Goal: Connect with others: Connect with other users

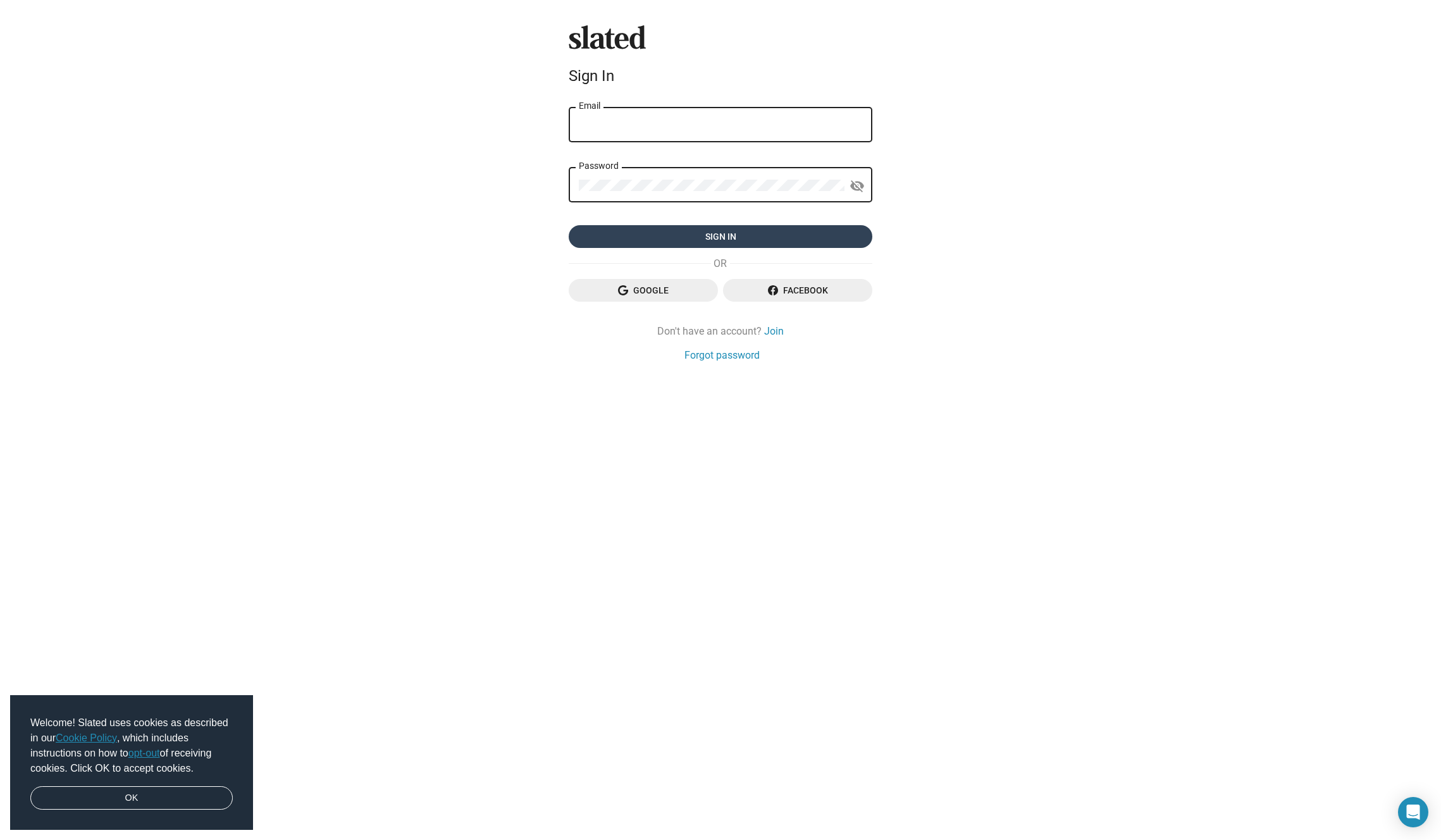
type input "davidhalchester@gmail.com"
click at [709, 233] on span "Sign in" at bounding box center [720, 236] width 283 height 23
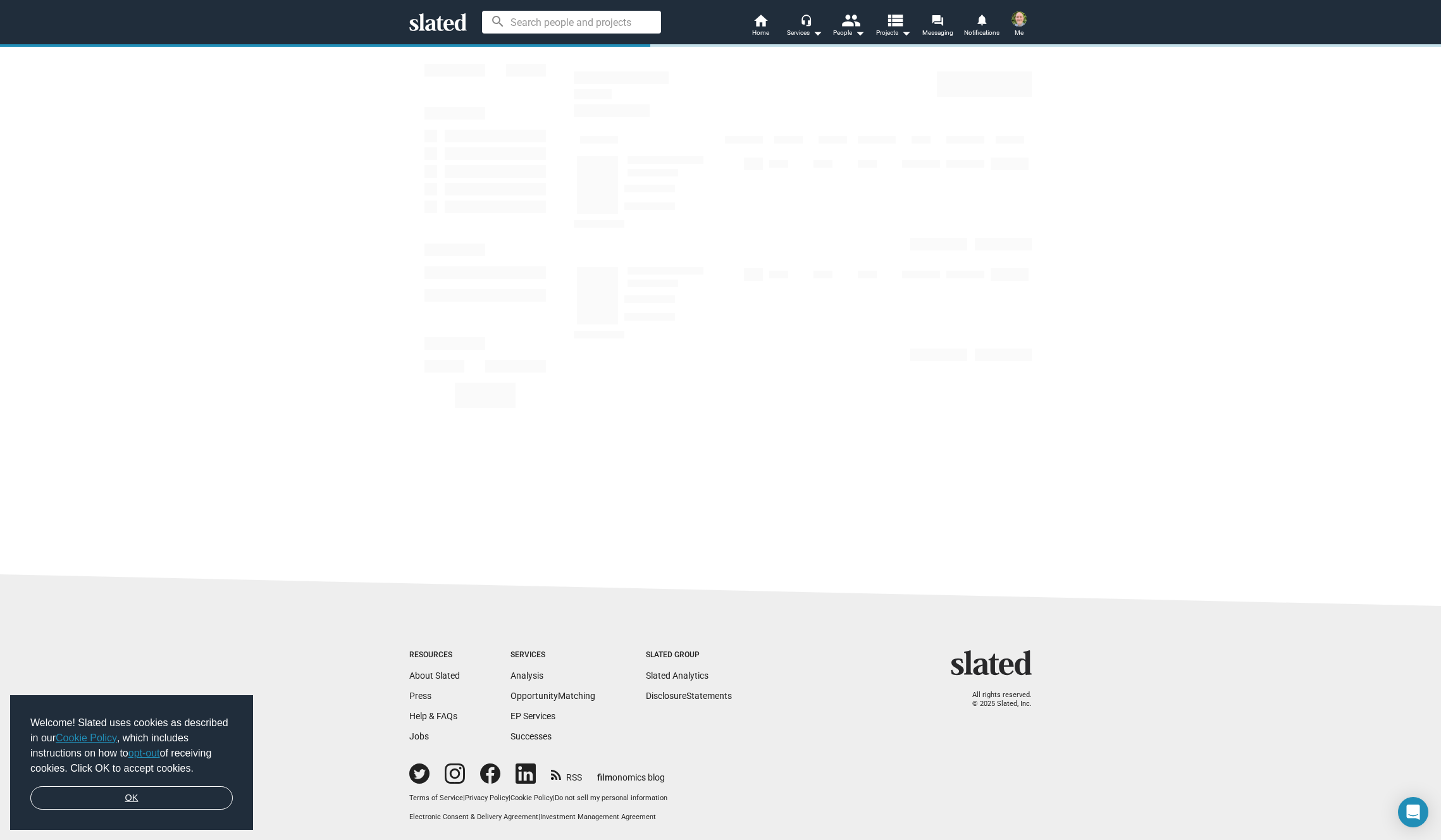
click at [127, 798] on link "OK" at bounding box center [132, 798] width 203 height 24
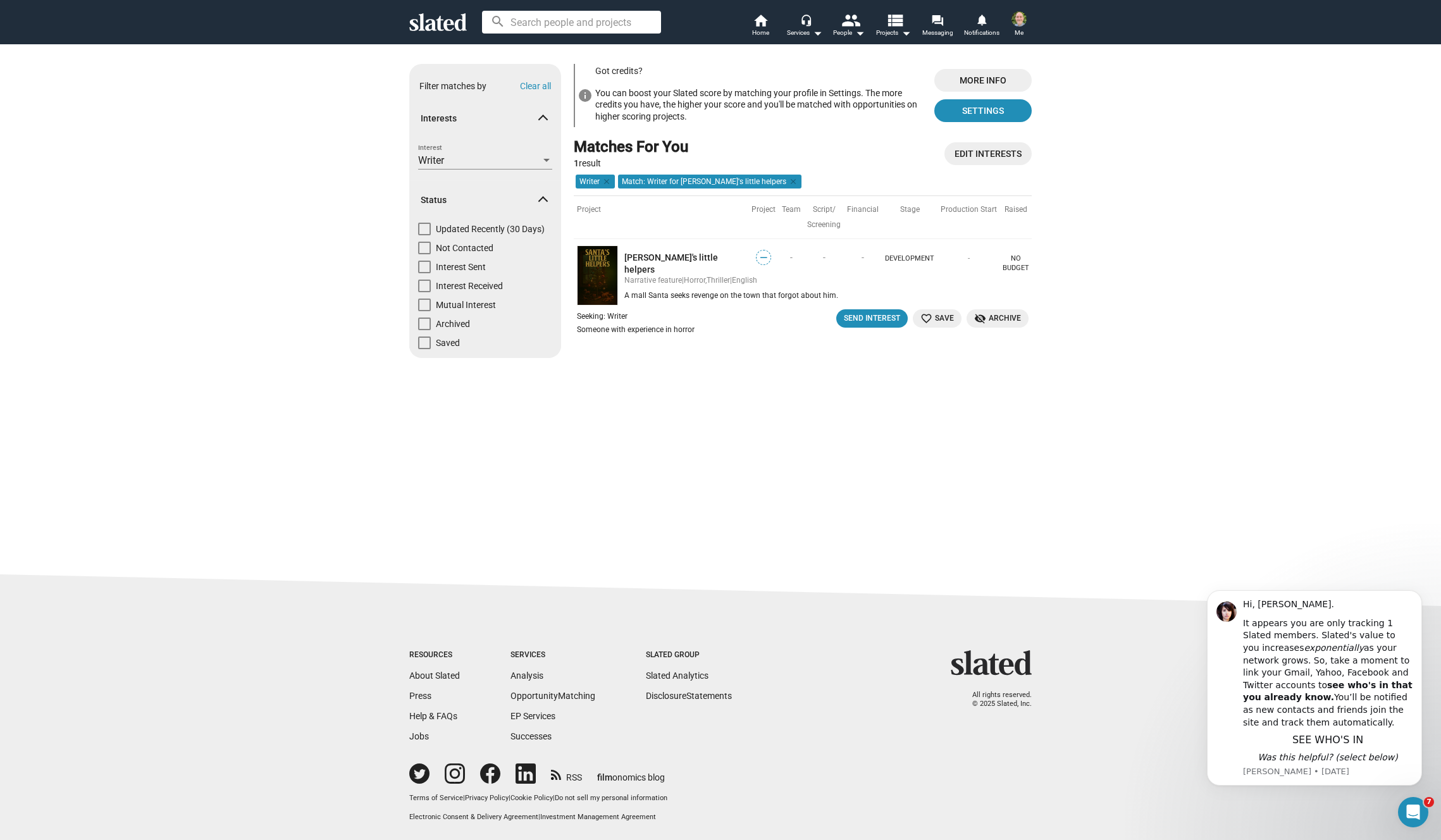
click at [591, 280] on img at bounding box center [598, 275] width 41 height 60
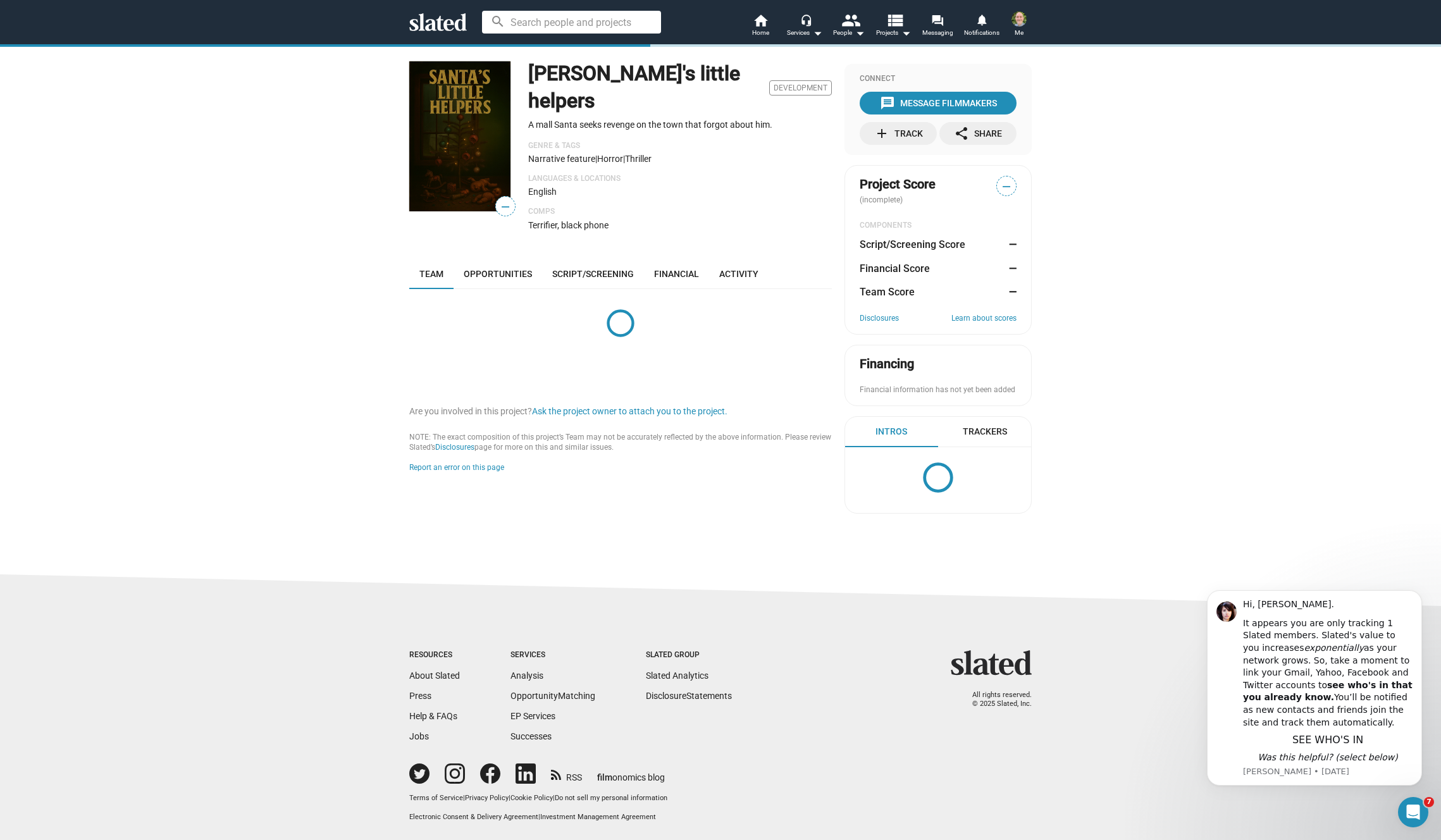
click at [419, 21] on icon at bounding box center [438, 22] width 58 height 17
